Goal: Navigation & Orientation: Find specific page/section

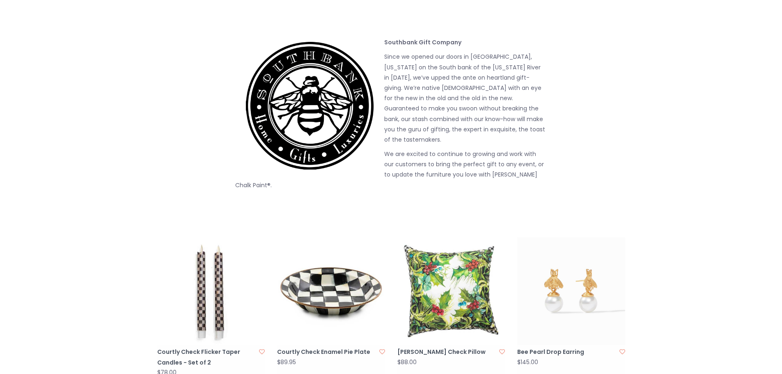
scroll to position [328, 0]
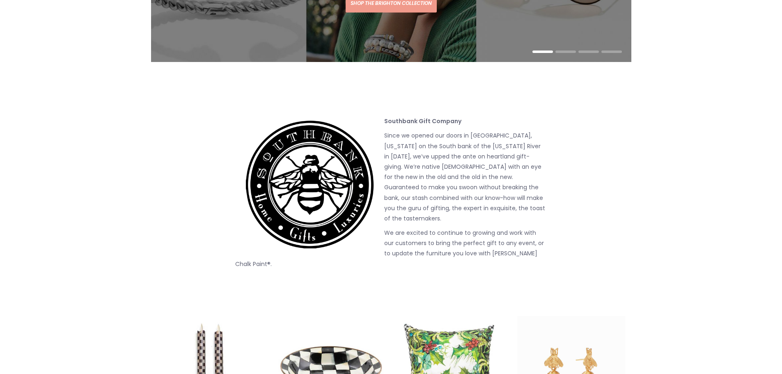
scroll to position [287, 0]
